Goal: Transaction & Acquisition: Purchase product/service

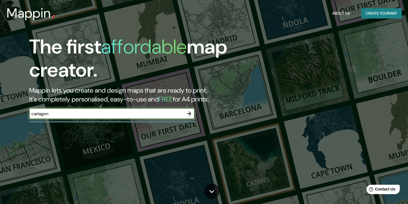
type input "[GEOGRAPHIC_DATA]"
click at [190, 113] on icon "button" at bounding box center [189, 113] width 7 height 7
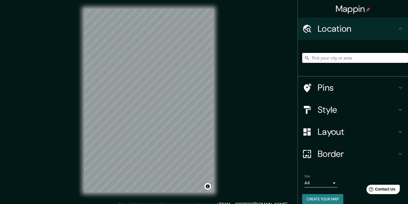
click at [328, 89] on h4 "Pins" at bounding box center [356, 87] width 79 height 11
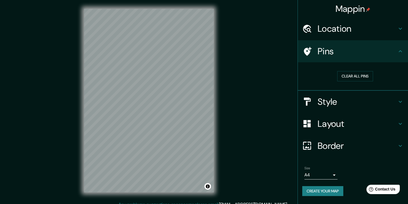
click at [336, 144] on h4 "Border" at bounding box center [356, 145] width 79 height 11
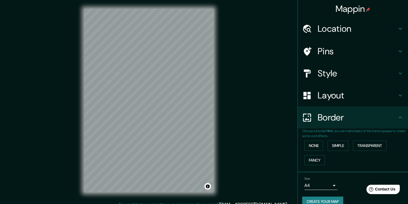
click at [330, 99] on h4 "Layout" at bounding box center [356, 95] width 79 height 11
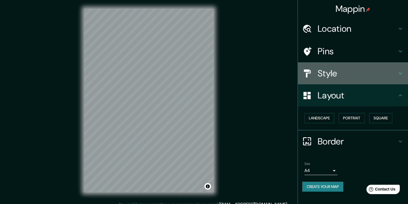
click at [339, 66] on div "Style" at bounding box center [353, 73] width 110 height 22
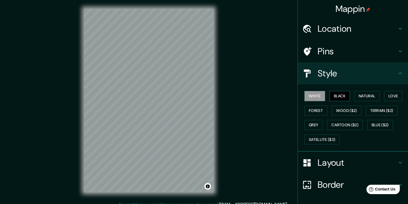
click at [334, 99] on button "Black" at bounding box center [339, 96] width 21 height 10
click at [367, 97] on button "Natural" at bounding box center [366, 96] width 25 height 10
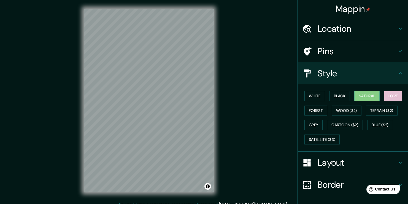
click at [384, 96] on button "Love" at bounding box center [393, 96] width 18 height 10
click at [320, 112] on button "Forest" at bounding box center [315, 110] width 23 height 10
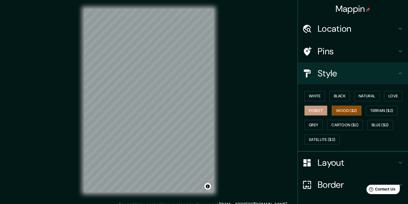
click at [342, 111] on button "Wood ($2)" at bounding box center [346, 110] width 30 height 10
click at [367, 111] on button "Terrain ($2)" at bounding box center [382, 110] width 32 height 10
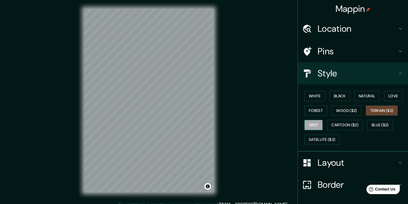
click at [316, 124] on button "Grey" at bounding box center [313, 125] width 18 height 10
click at [338, 122] on button "Cartoon ($2)" at bounding box center [345, 125] width 36 height 10
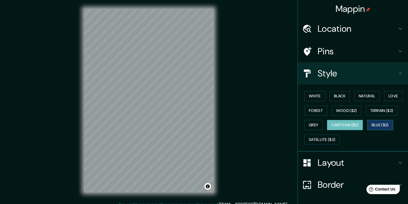
click at [371, 122] on button "Blue ($2)" at bounding box center [380, 125] width 26 height 10
click at [316, 142] on button "Satellite ($3)" at bounding box center [321, 139] width 35 height 10
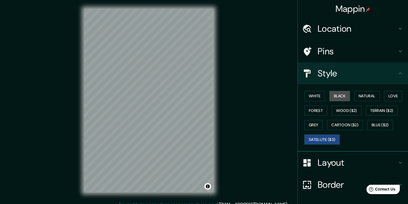
click at [338, 96] on button "Black" at bounding box center [339, 96] width 21 height 10
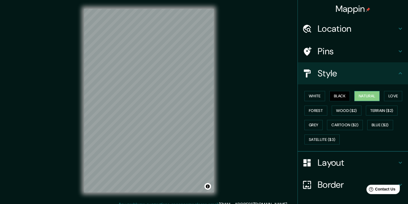
click at [371, 94] on button "Natural" at bounding box center [366, 96] width 25 height 10
click at [390, 94] on button "Love" at bounding box center [393, 96] width 18 height 10
click at [298, 111] on div "White Black Natural Love Forest Wood ($2) Terrain ($2) Grey Cartoon ($2) Blue (…" at bounding box center [353, 117] width 110 height 67
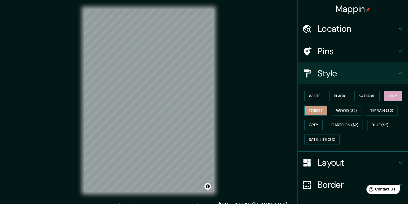
click at [304, 110] on button "Forest" at bounding box center [315, 110] width 23 height 10
click at [350, 110] on button "Wood ($2)" at bounding box center [346, 110] width 30 height 10
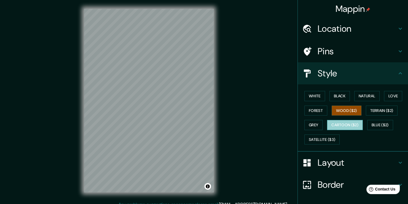
click at [327, 124] on button "Cartoon ($2)" at bounding box center [345, 125] width 36 height 10
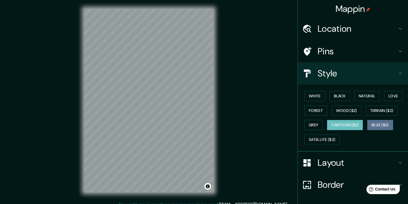
click at [371, 123] on button "Blue ($2)" at bounding box center [380, 125] width 26 height 10
click at [356, 126] on button "Cartoon ($2)" at bounding box center [345, 125] width 36 height 10
click at [310, 138] on button "Satellite ($3)" at bounding box center [321, 139] width 35 height 10
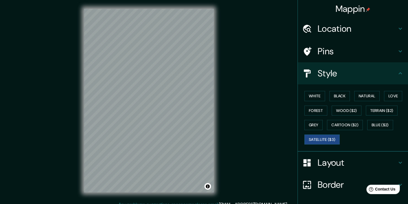
click at [306, 119] on div "White Black Natural Love Forest Wood ($2) Terrain ($2) Grey Cartoon ($2) Blue (…" at bounding box center [355, 118] width 106 height 58
click at [306, 122] on button "Grey" at bounding box center [313, 125] width 18 height 10
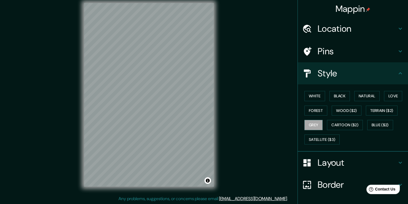
scroll to position [6, 0]
click at [212, 182] on div at bounding box center [212, 181] width 4 height 4
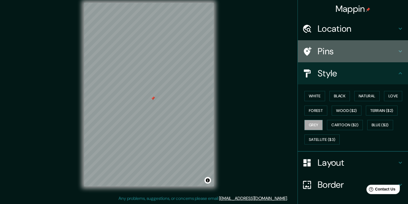
click at [330, 57] on div "Pins" at bounding box center [353, 51] width 110 height 22
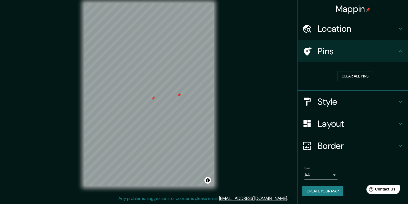
click at [177, 96] on div at bounding box center [178, 95] width 4 height 4
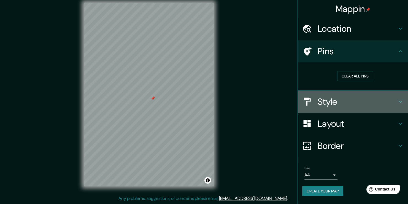
click at [335, 107] on div "Style" at bounding box center [353, 102] width 110 height 22
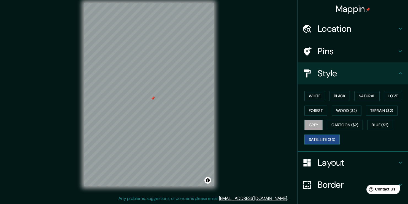
click at [323, 140] on button "Satellite ($3)" at bounding box center [321, 139] width 35 height 10
click at [344, 126] on button "Cartoon ($2)" at bounding box center [345, 125] width 36 height 10
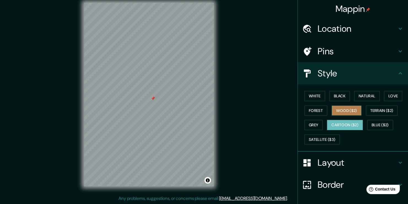
click at [342, 114] on button "Wood ($2)" at bounding box center [346, 110] width 30 height 10
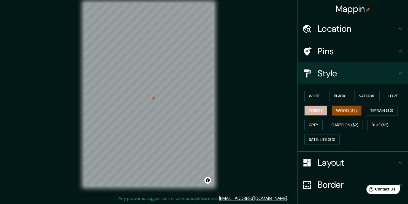
click at [308, 107] on button "Forest" at bounding box center [315, 110] width 23 height 10
click at [312, 97] on button "White" at bounding box center [314, 96] width 21 height 10
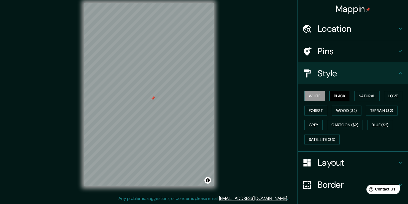
click at [336, 97] on button "Black" at bounding box center [339, 96] width 21 height 10
click at [356, 96] on button "Natural" at bounding box center [366, 96] width 25 height 10
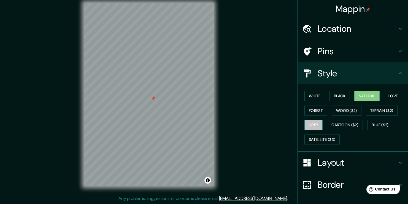
click at [310, 122] on button "Grey" at bounding box center [313, 125] width 18 height 10
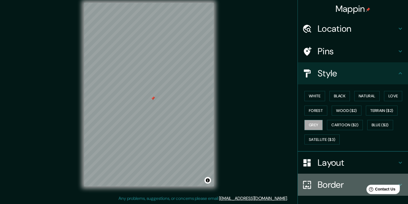
click at [330, 188] on h4 "Border" at bounding box center [356, 184] width 79 height 11
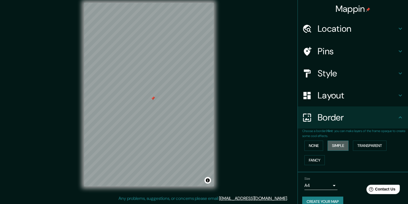
click at [328, 146] on button "Simple" at bounding box center [337, 145] width 21 height 10
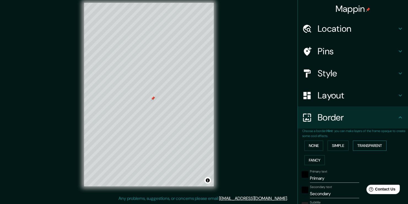
click at [360, 145] on button "Transparent" at bounding box center [370, 145] width 34 height 10
click at [313, 157] on button "Fancy" at bounding box center [314, 160] width 20 height 10
click at [317, 145] on div "None Simple Transparent Fancy" at bounding box center [355, 152] width 106 height 29
click at [316, 145] on button "None" at bounding box center [313, 145] width 19 height 10
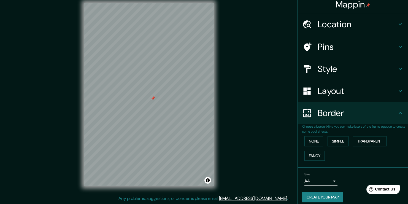
scroll to position [9, 0]
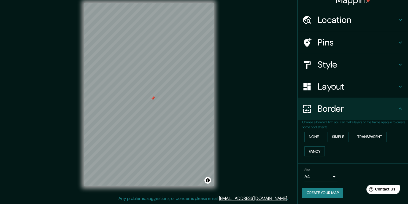
click at [325, 173] on body "Mappin Location Pins Style Layout Border Choose a border. Hint : you can make l…" at bounding box center [204, 96] width 408 height 204
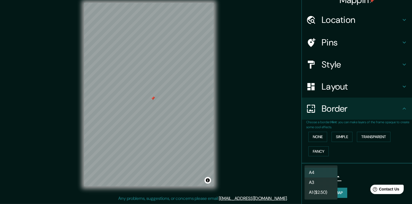
click at [325, 174] on li "A4" at bounding box center [320, 172] width 33 height 10
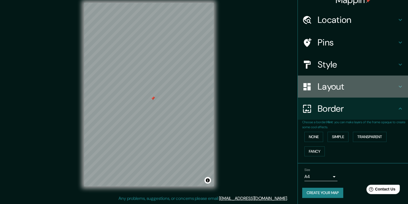
click at [332, 90] on h4 "Layout" at bounding box center [356, 86] width 79 height 11
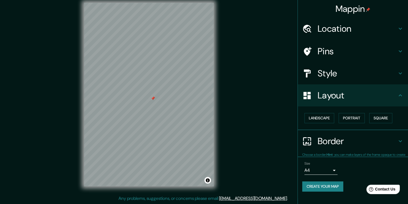
scroll to position [0, 0]
click at [352, 120] on button "Portrait" at bounding box center [351, 118] width 26 height 10
click at [330, 119] on button "Landscape" at bounding box center [319, 118] width 30 height 10
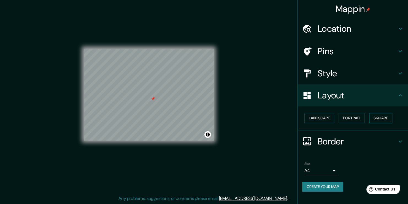
click at [374, 119] on button "Square" at bounding box center [380, 118] width 23 height 10
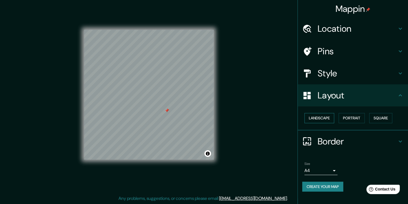
click at [314, 116] on button "Landscape" at bounding box center [319, 118] width 30 height 10
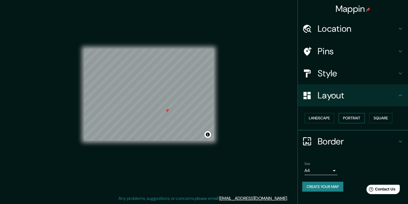
click at [344, 120] on button "Portrait" at bounding box center [351, 118] width 26 height 10
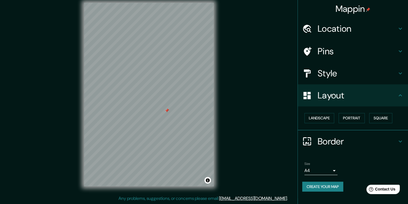
click at [339, 78] on h4 "Style" at bounding box center [356, 73] width 79 height 11
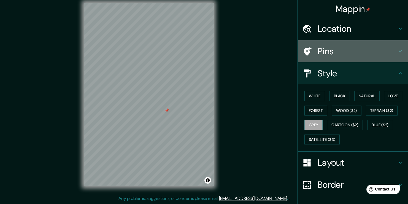
drag, startPoint x: 336, startPoint y: 57, endPoint x: 330, endPoint y: 41, distance: 17.8
click at [336, 57] on div "Pins" at bounding box center [353, 51] width 110 height 22
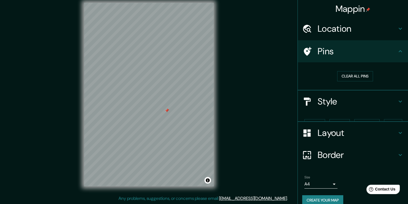
click at [329, 28] on h4 "Location" at bounding box center [356, 28] width 79 height 11
